Goal: Task Accomplishment & Management: Use online tool/utility

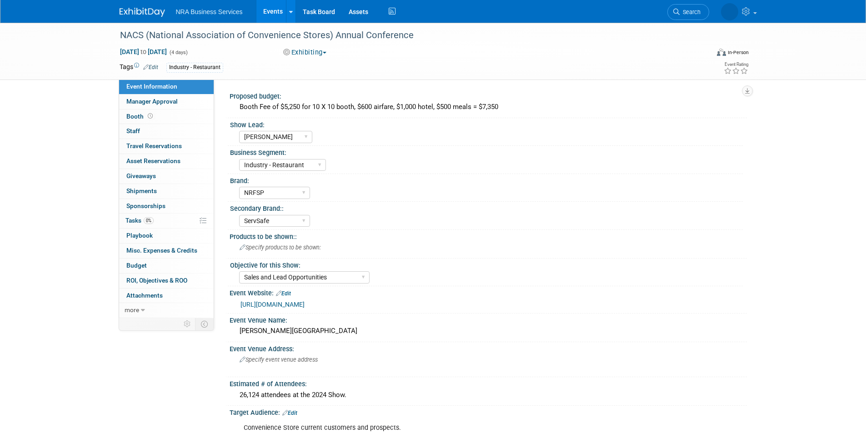
select select "[PERSON_NAME]"
select select "Industry - Restaurant"
select select "NRFSP"
select select "ServSafe"
select select "Sales and Lead Opportunities"
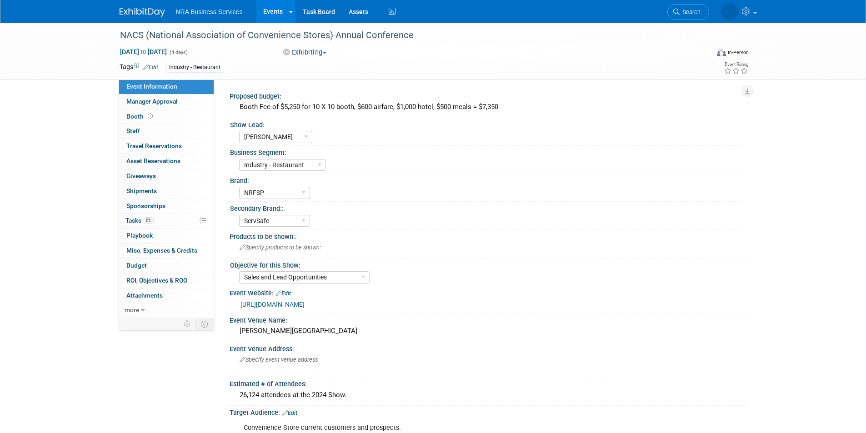
click at [272, 7] on link "Events" at bounding box center [272, 11] width 33 height 23
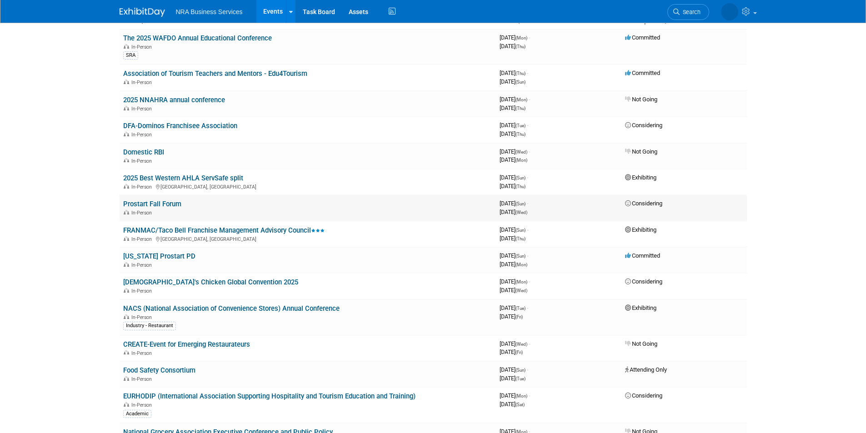
scroll to position [91, 0]
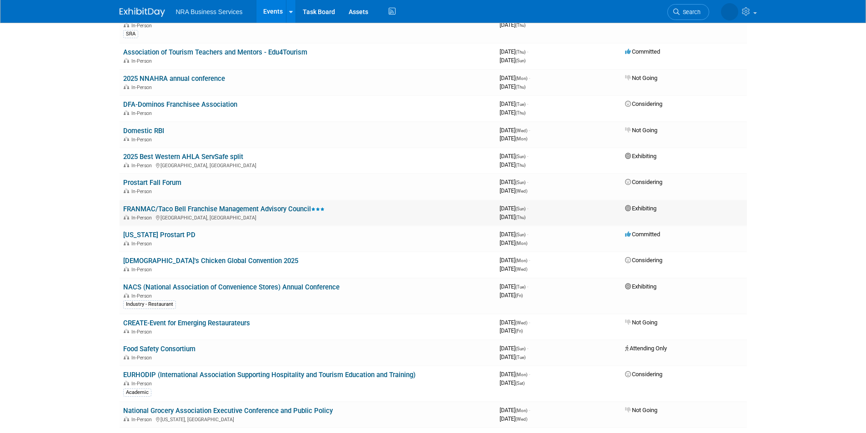
click at [270, 211] on link "FRANMAC/Taco Bell Franchise Management Advisory Council" at bounding box center [223, 209] width 201 height 8
click at [178, 288] on link "NACS (National Association of Convenience Stores) Annual Conference" at bounding box center [231, 287] width 216 height 8
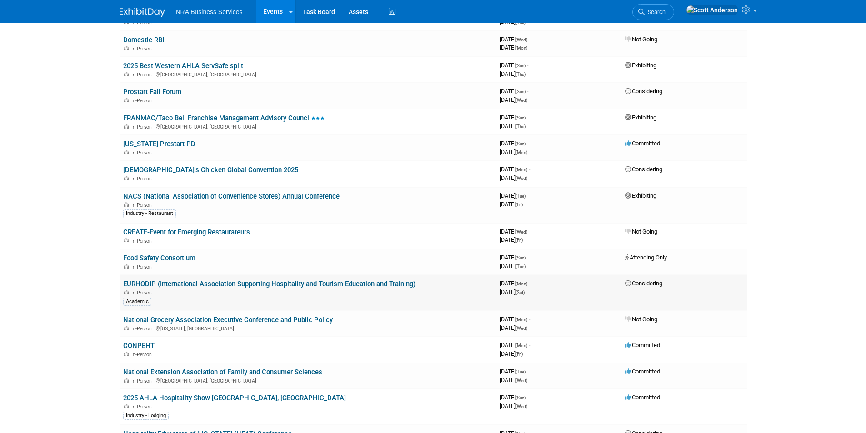
scroll to position [227, 0]
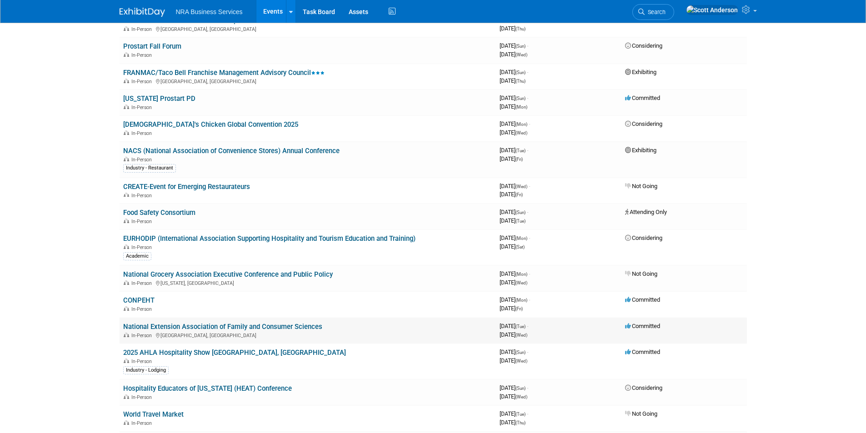
click at [173, 326] on link "National Extension Association of Family and Consumer Sciences" at bounding box center [222, 327] width 199 height 8
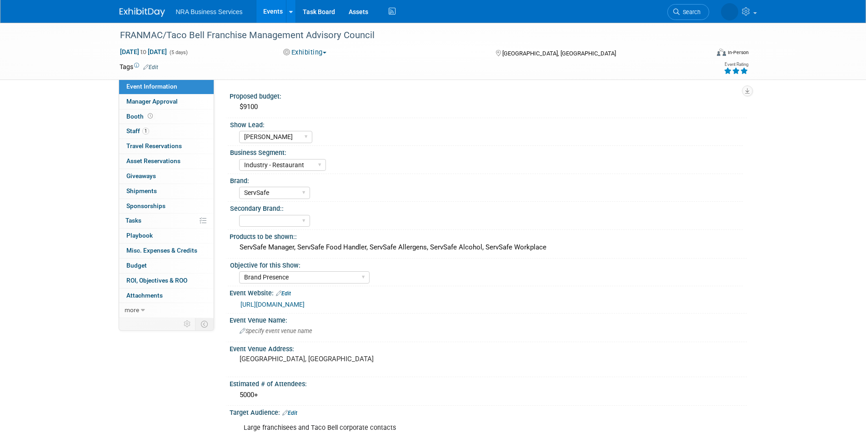
select select "[PERSON_NAME]"
select select "Industry - Restaurant"
select select "ServSafe"
select select "Brand Presence"
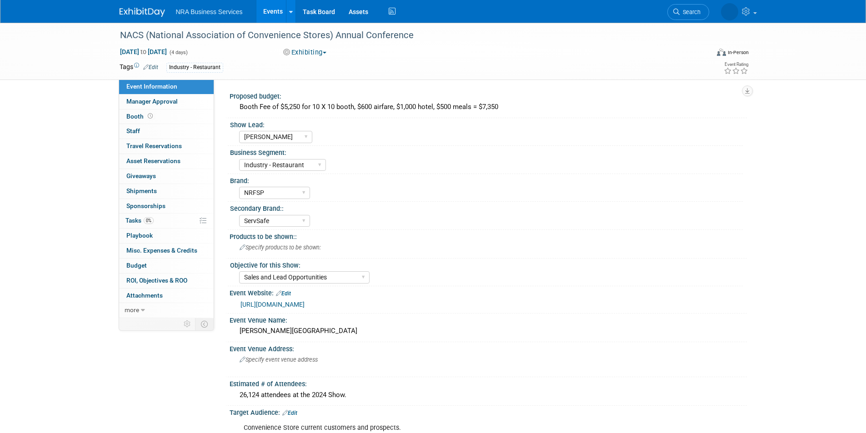
select select "[PERSON_NAME]"
select select "Industry - Restaurant"
select select "NRFSP"
select select "ServSafe"
select select "Sales and Lead Opportunities"
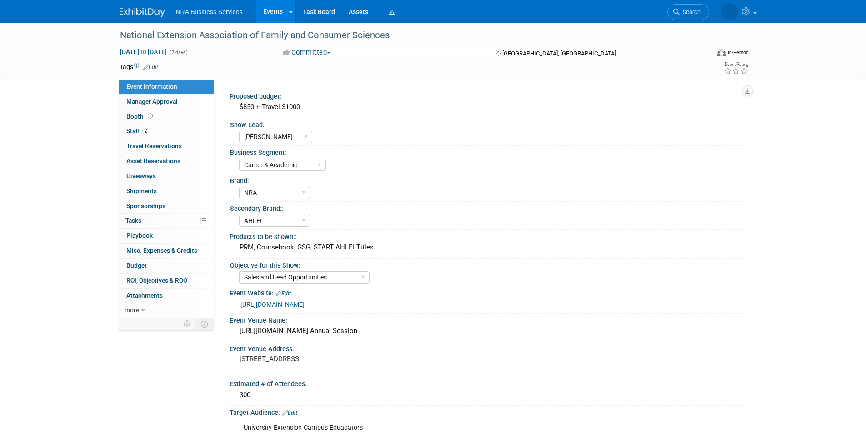
select select "[PERSON_NAME]"
select select "Career & Academic"
select select "NRA"
select select "AHLEI"
select select "Sales and Lead Opportunities"
